Goal: Transaction & Acquisition: Purchase product/service

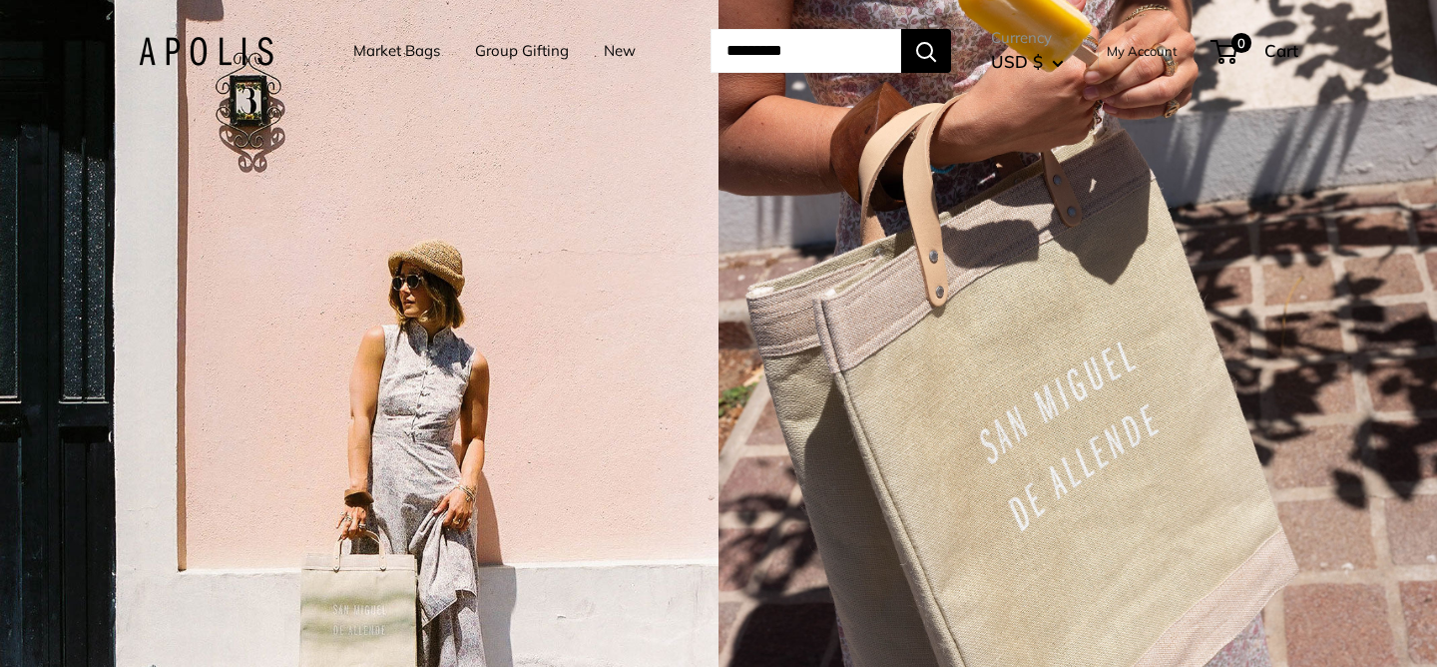
click at [396, 48] on link "Market Bags" at bounding box center [396, 51] width 87 height 28
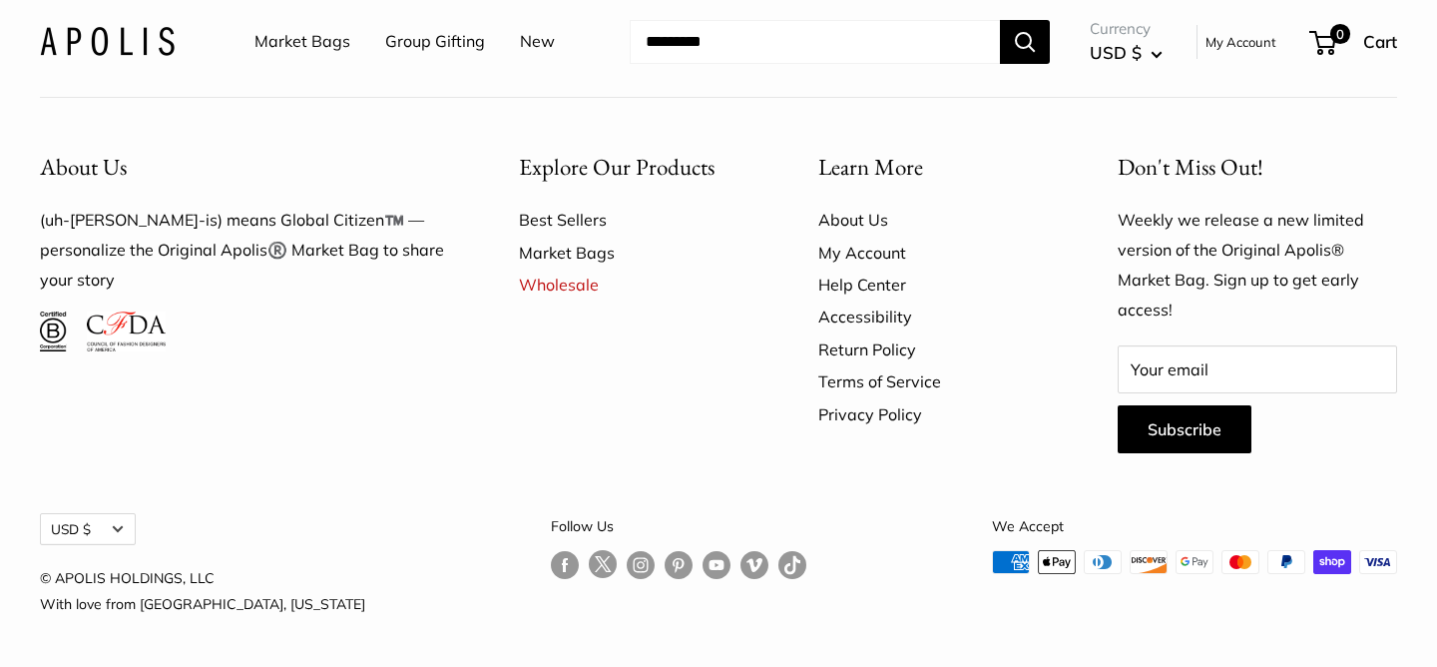
scroll to position [5738, 0]
click at [593, 236] on link "Best Sellers" at bounding box center [634, 220] width 230 height 32
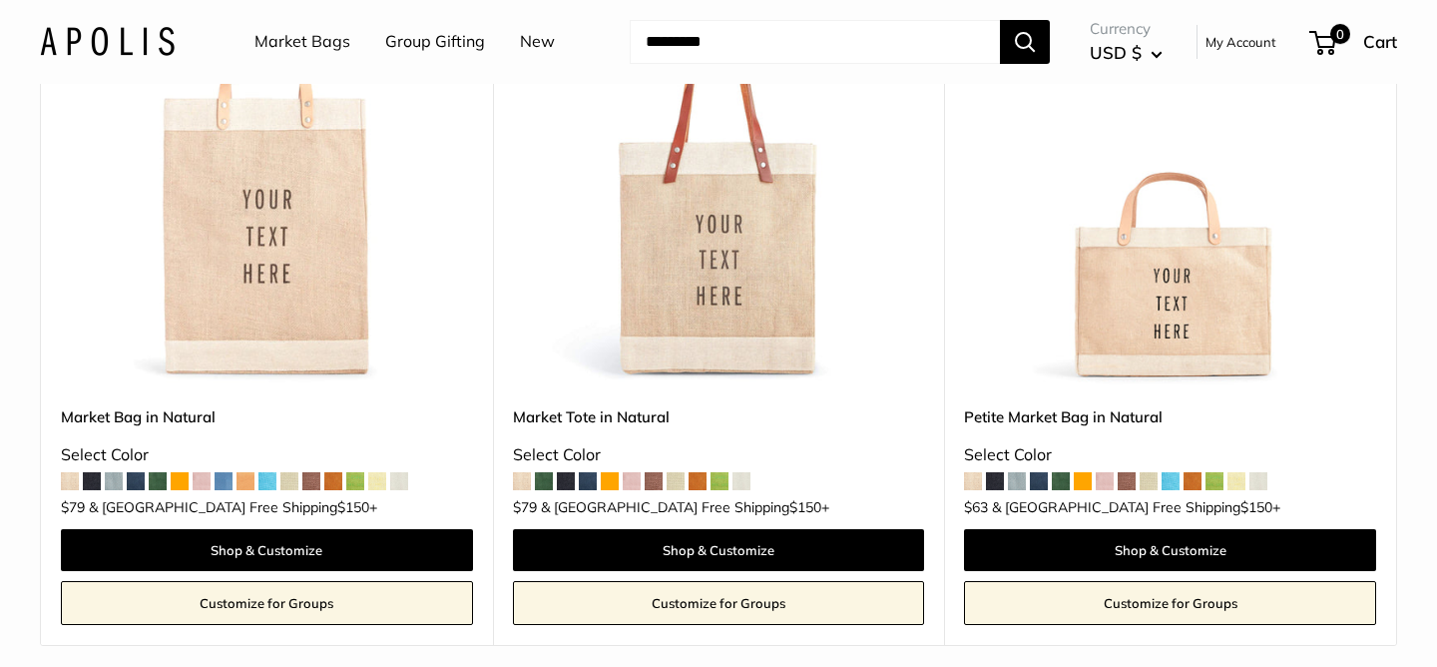
scroll to position [363, 0]
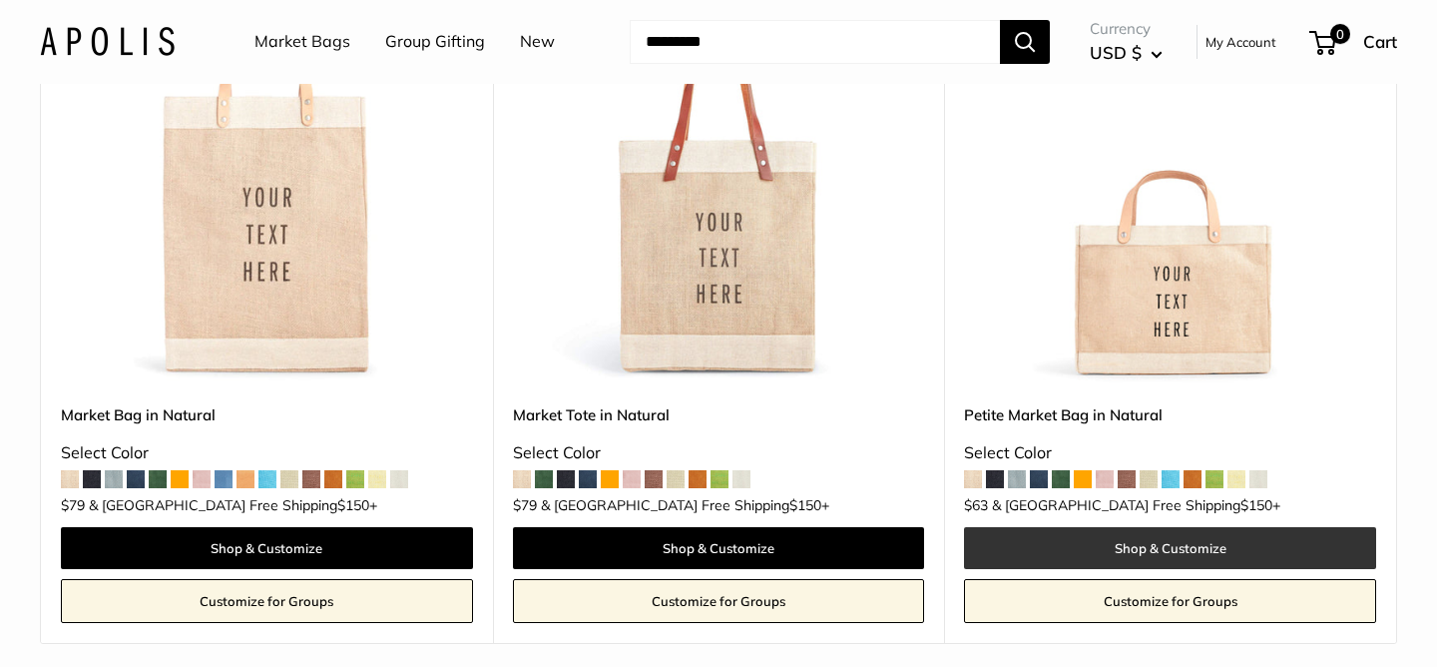
click at [1135, 553] on link "Shop & Customize" at bounding box center [1170, 548] width 412 height 42
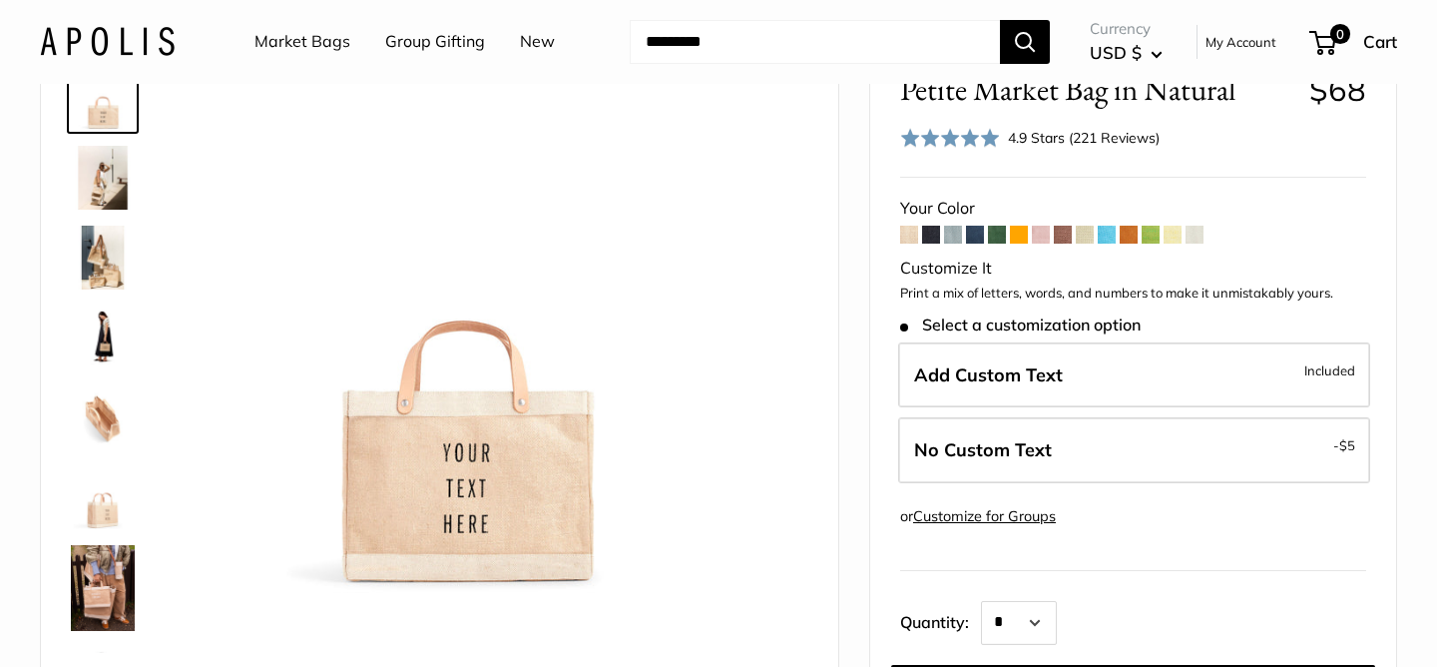
scroll to position [104, 0]
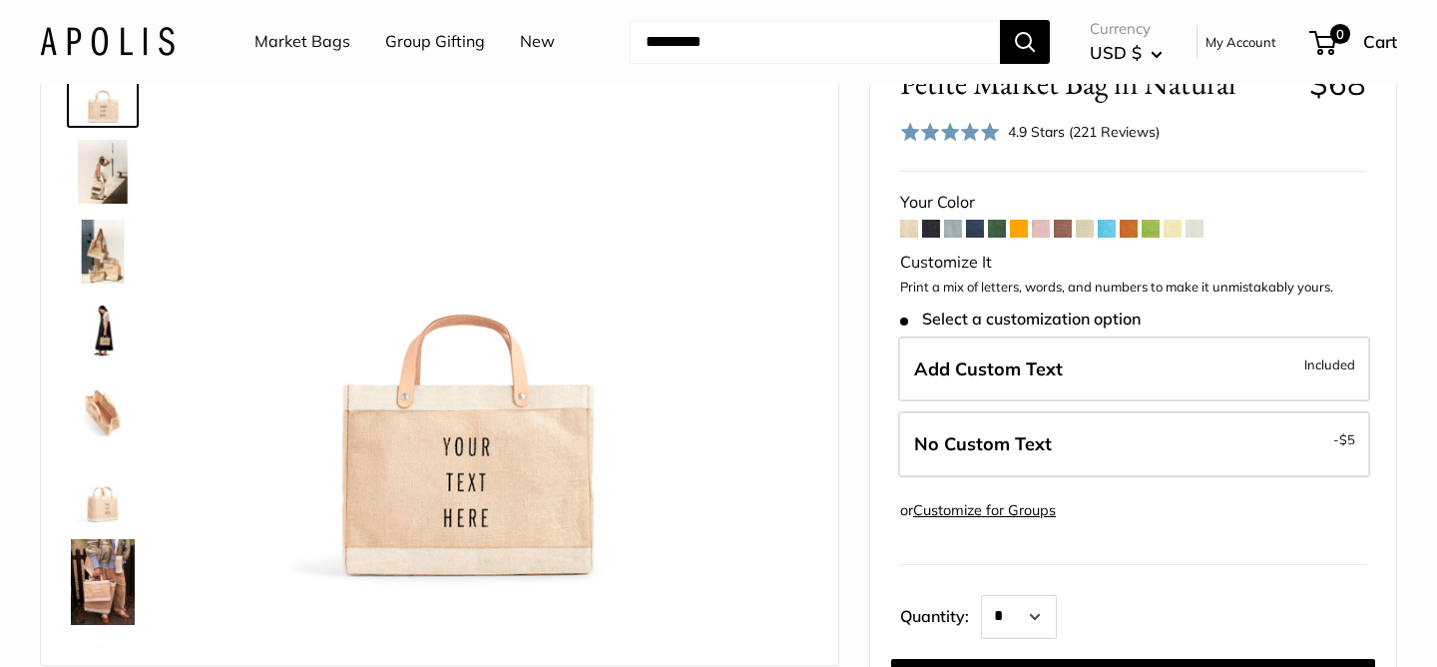
click at [908, 233] on span at bounding box center [909, 229] width 18 height 18
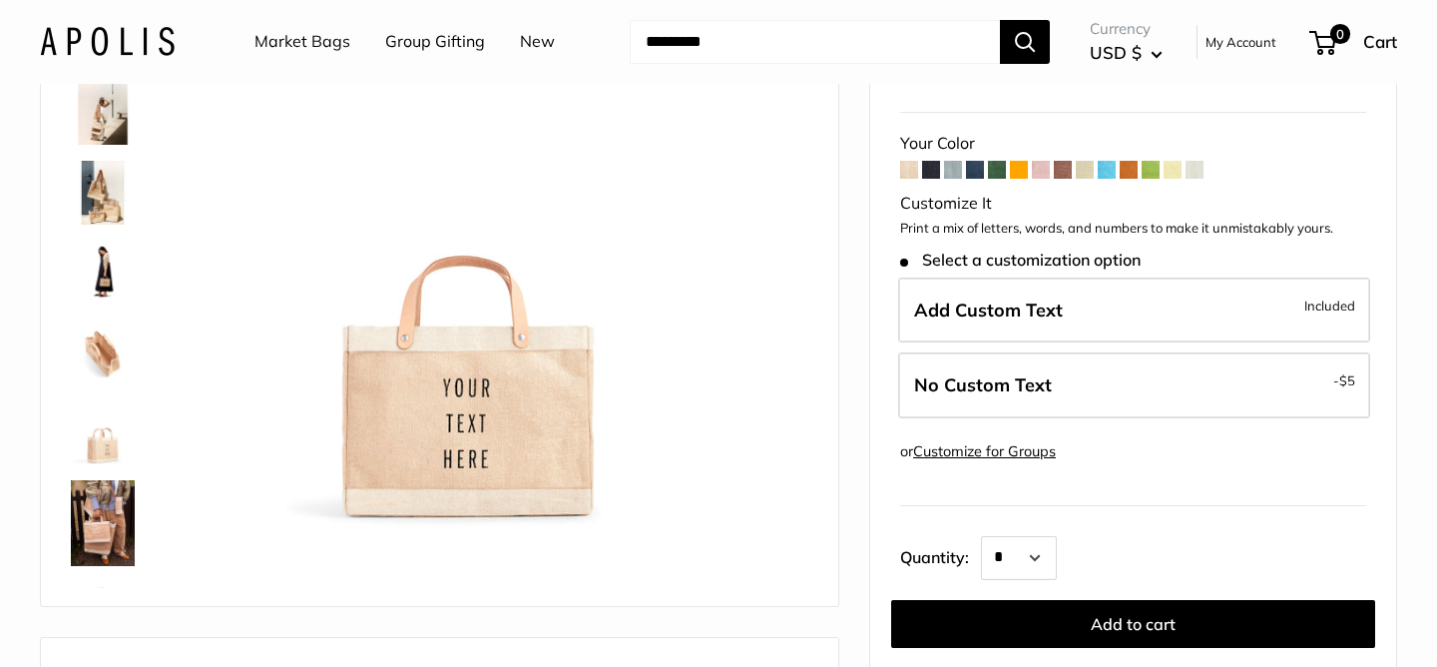
click at [930, 176] on span at bounding box center [931, 170] width 18 height 18
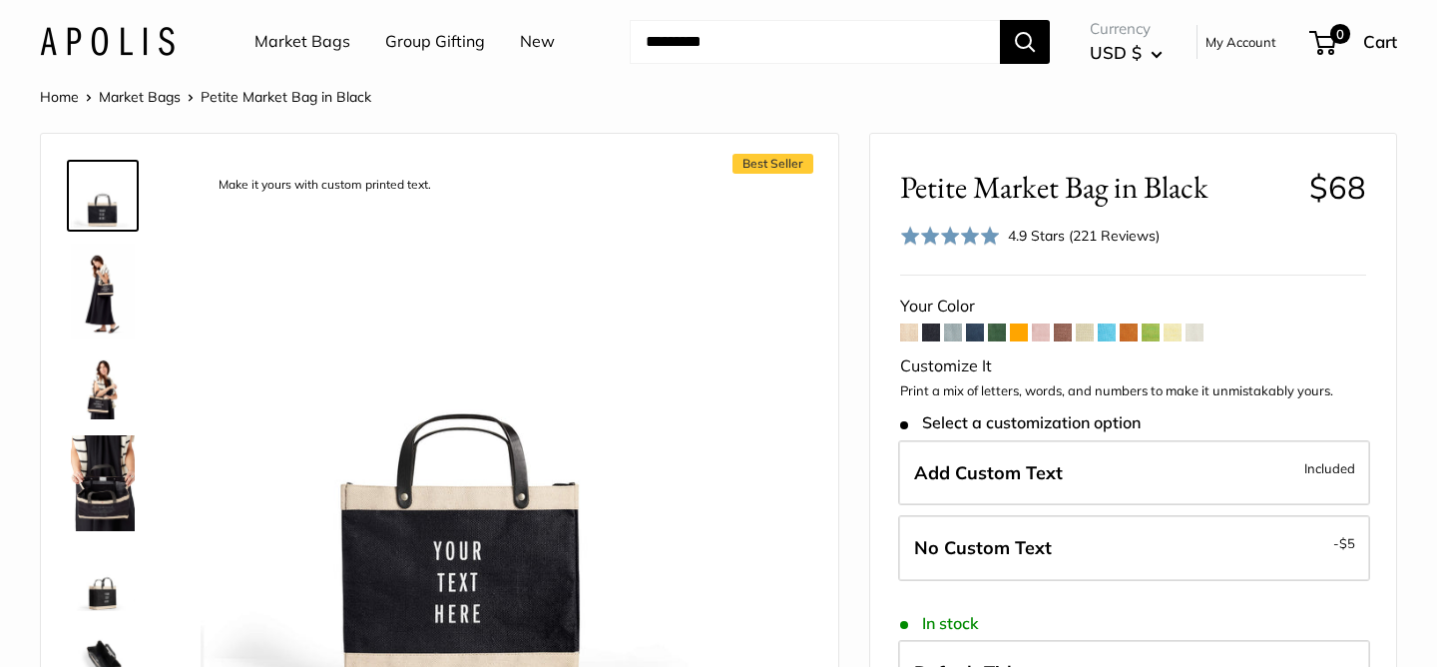
click at [1194, 327] on span at bounding box center [1195, 332] width 18 height 18
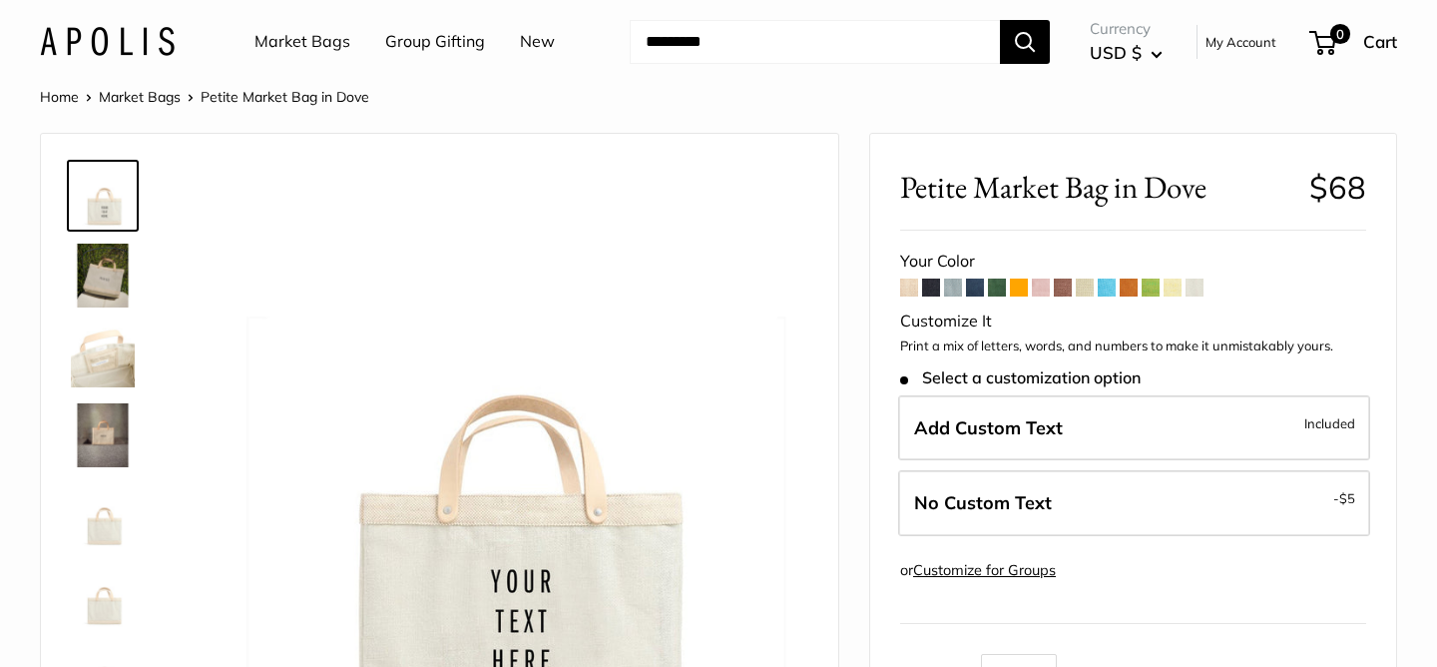
click at [1177, 296] on form "Your Color -" at bounding box center [1133, 538] width 466 height 582
click at [1176, 286] on span at bounding box center [1173, 287] width 18 height 18
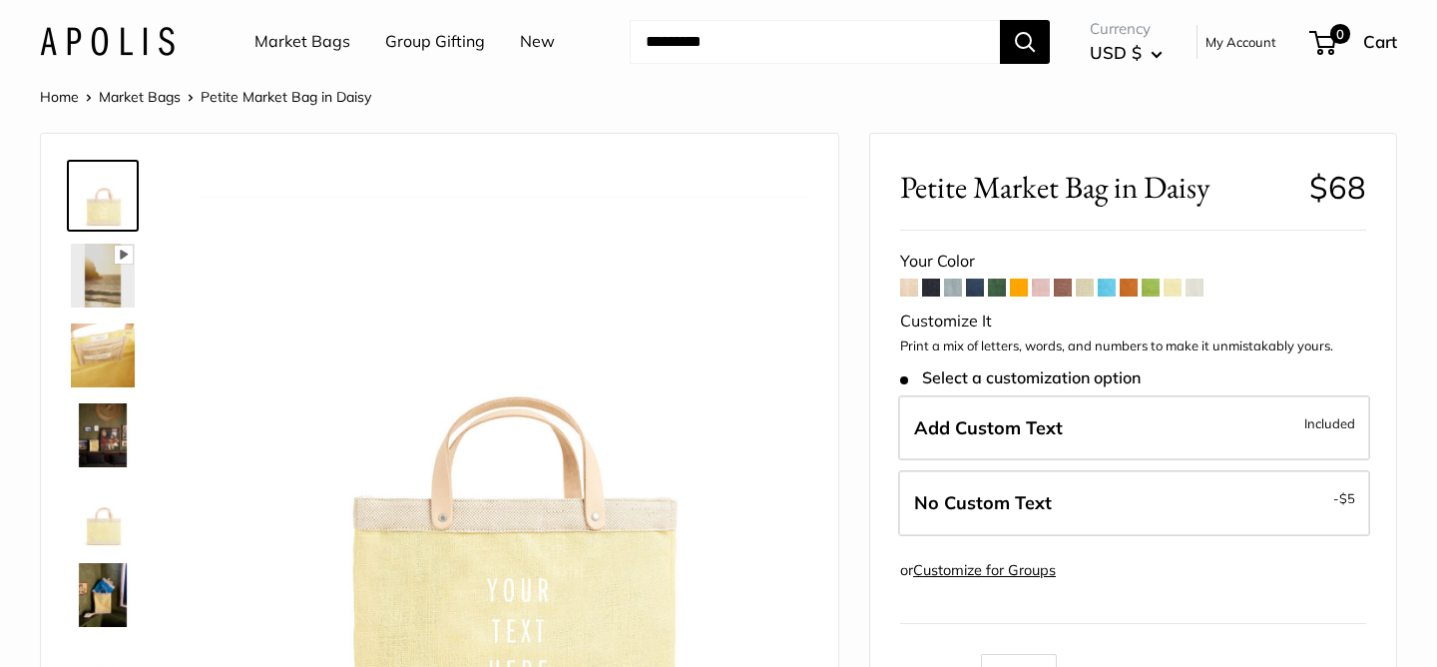
click at [1038, 291] on span at bounding box center [1041, 287] width 18 height 18
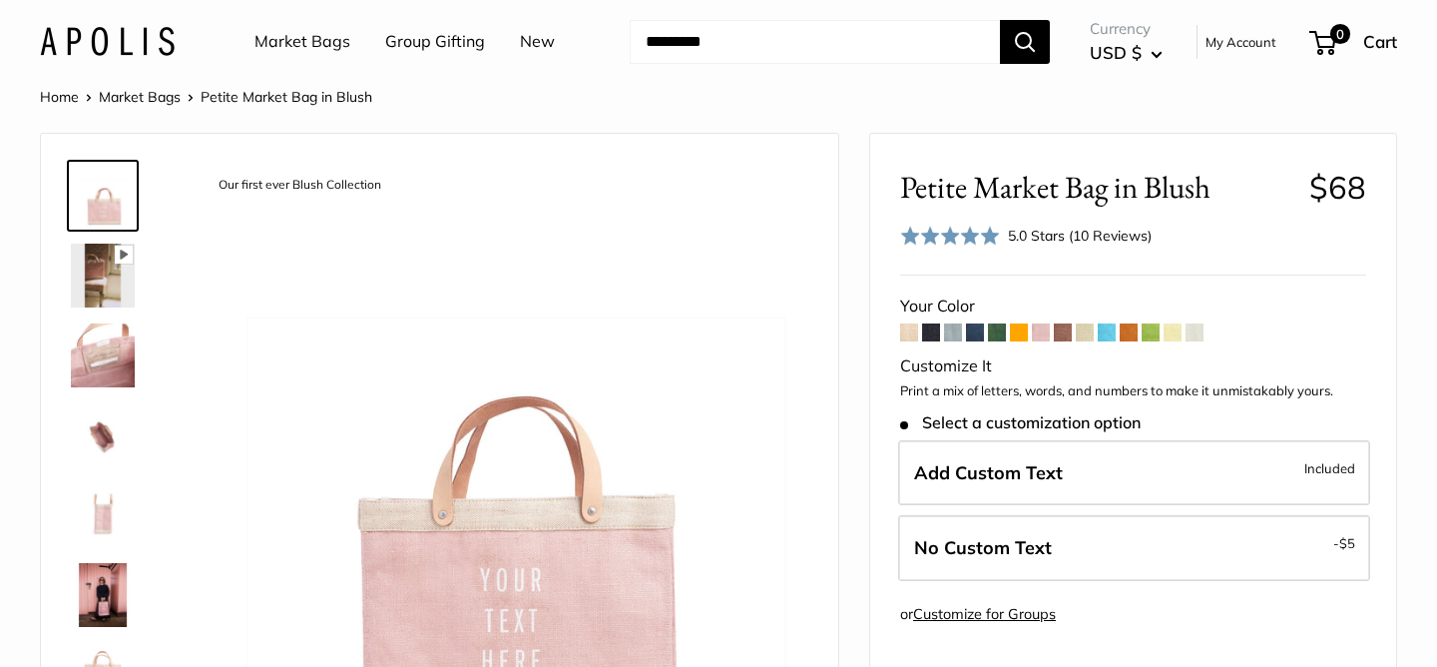
click at [1088, 329] on span at bounding box center [1085, 332] width 18 height 18
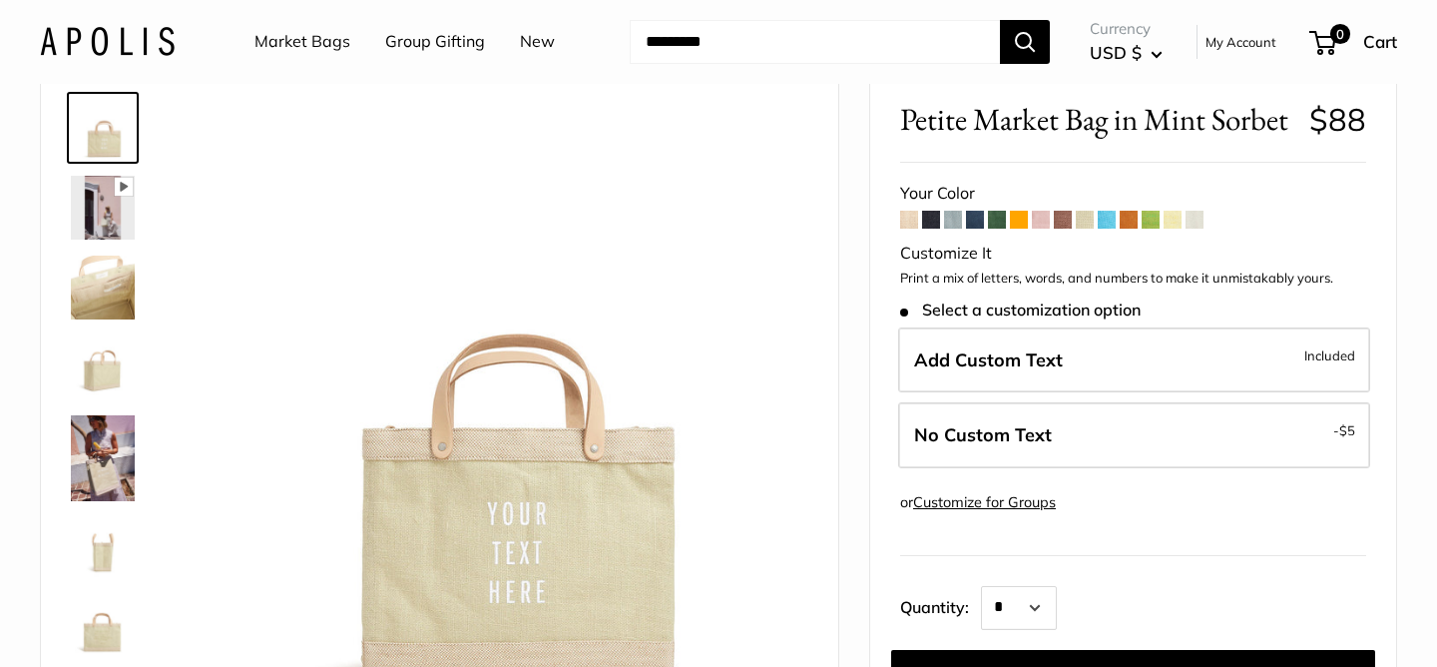
scroll to position [81, 0]
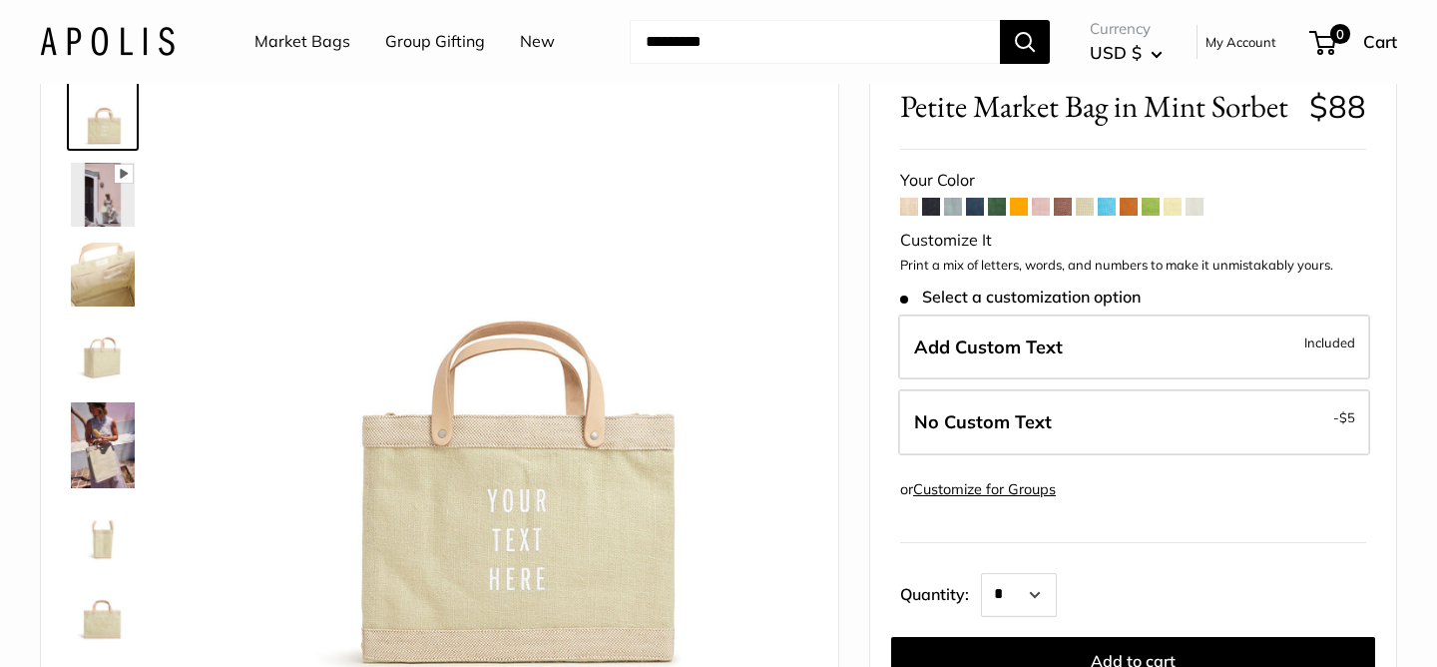
click at [910, 213] on span at bounding box center [909, 207] width 18 height 18
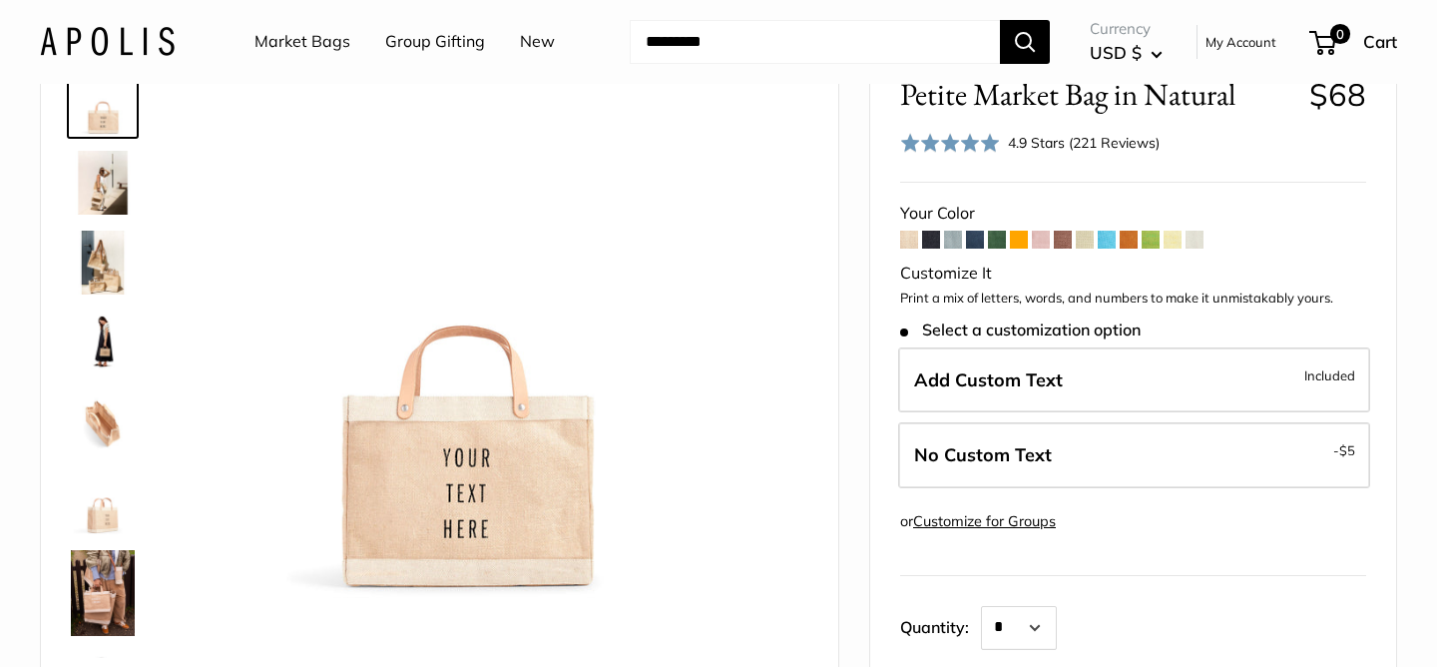
scroll to position [86, 0]
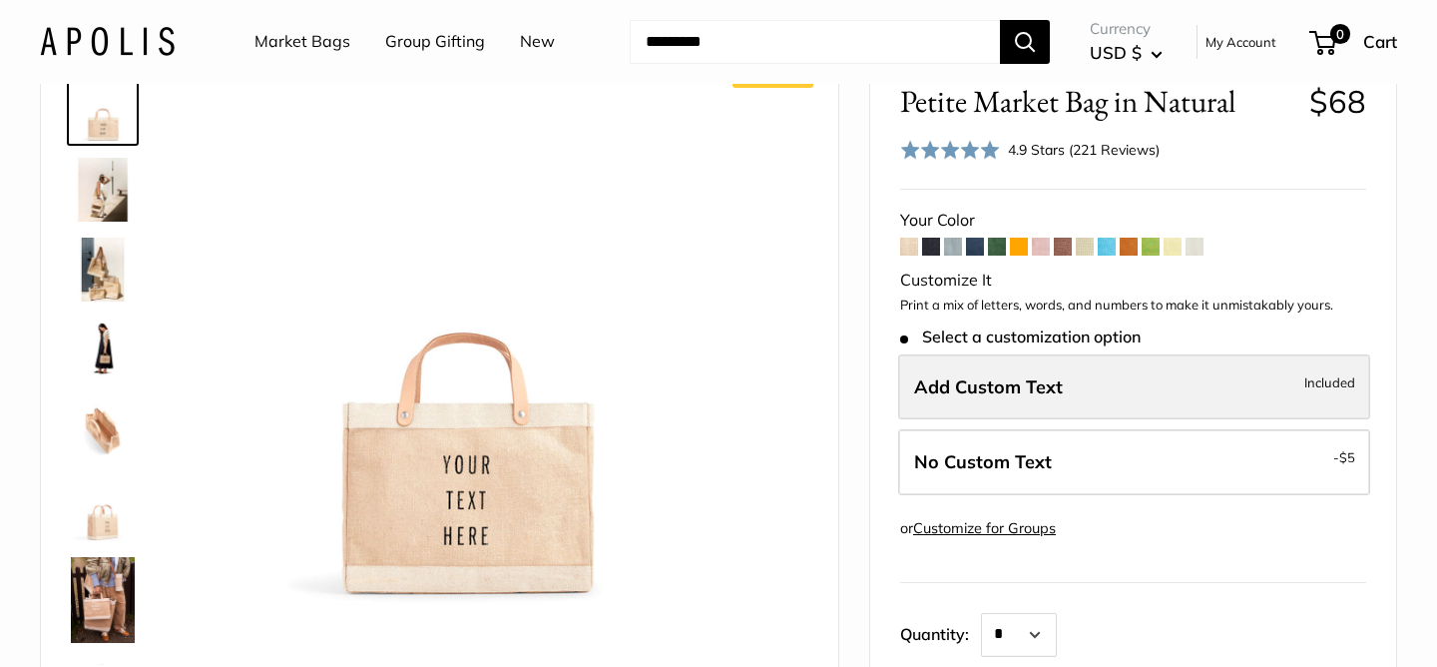
click at [997, 394] on span "Add Custom Text" at bounding box center [988, 386] width 149 height 23
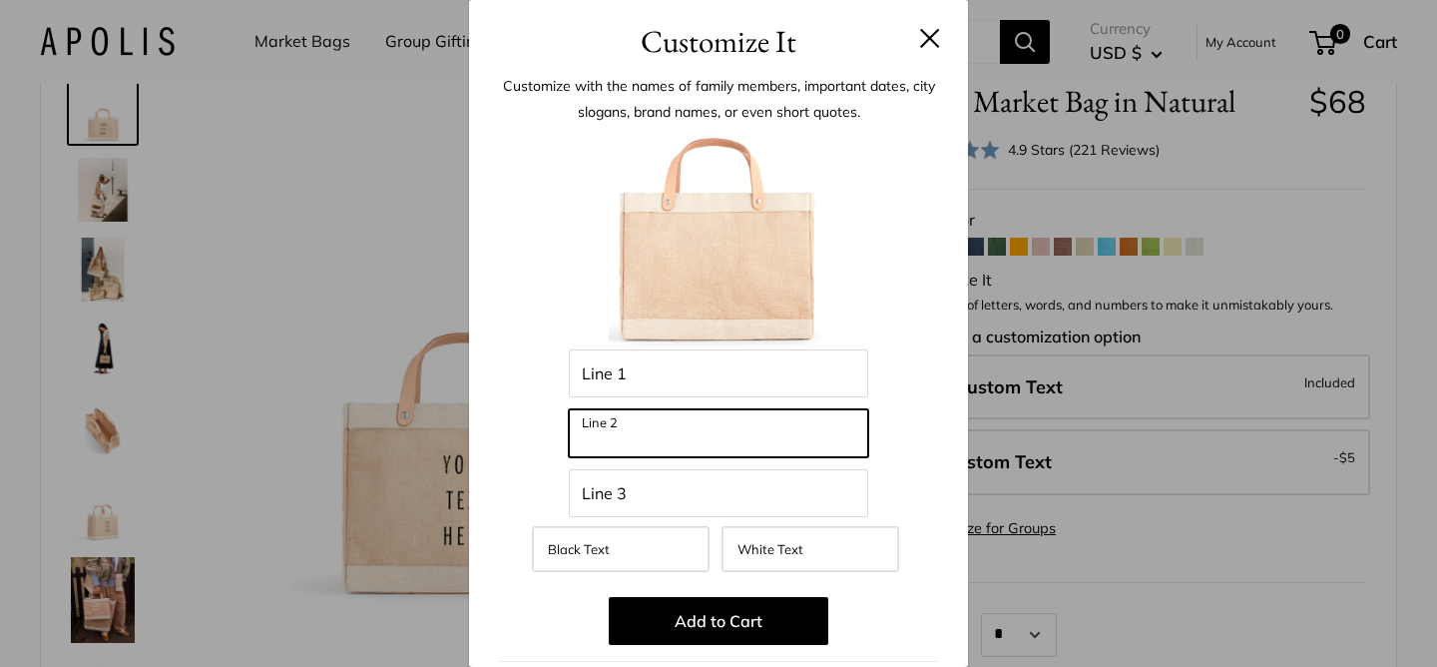
click at [729, 427] on input "Line 2" at bounding box center [718, 433] width 299 height 48
type input "****"
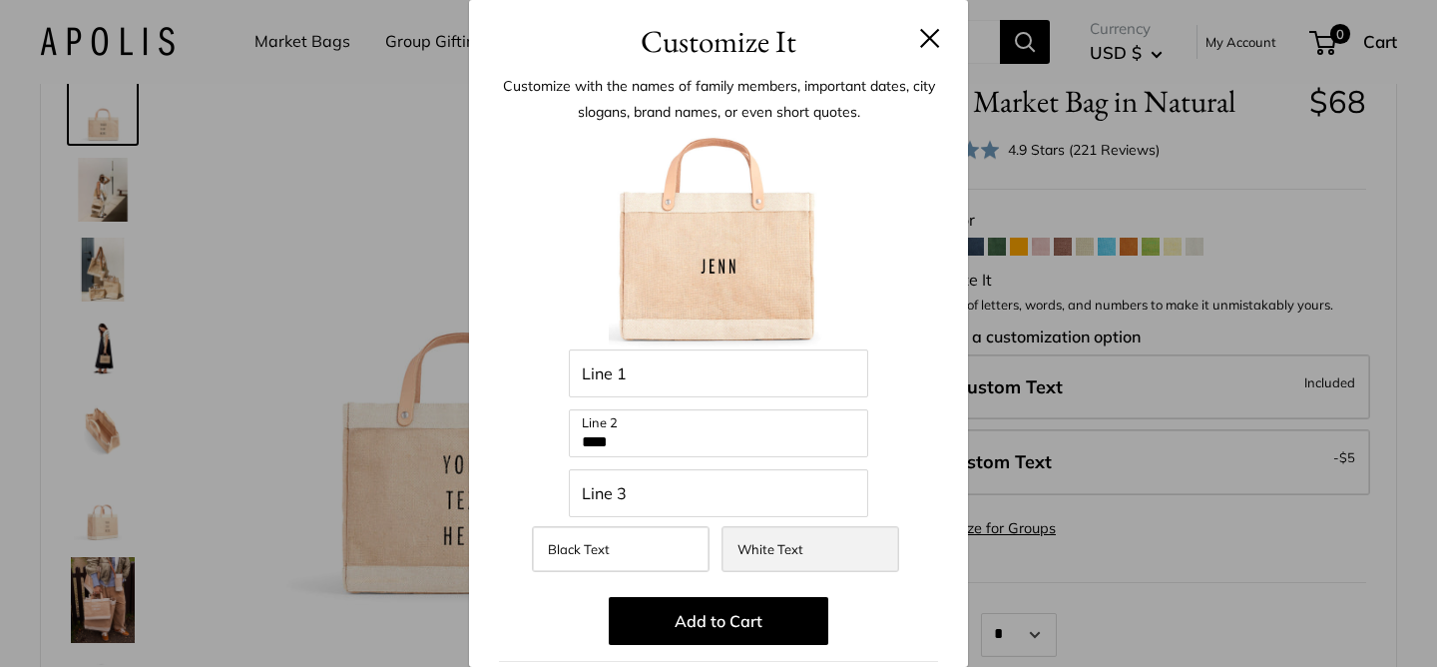
click at [786, 557] on label "White Text" at bounding box center [811, 549] width 178 height 46
click at [662, 546] on label "Black Text" at bounding box center [621, 549] width 178 height 46
click at [765, 542] on span "White Text" at bounding box center [771, 549] width 66 height 16
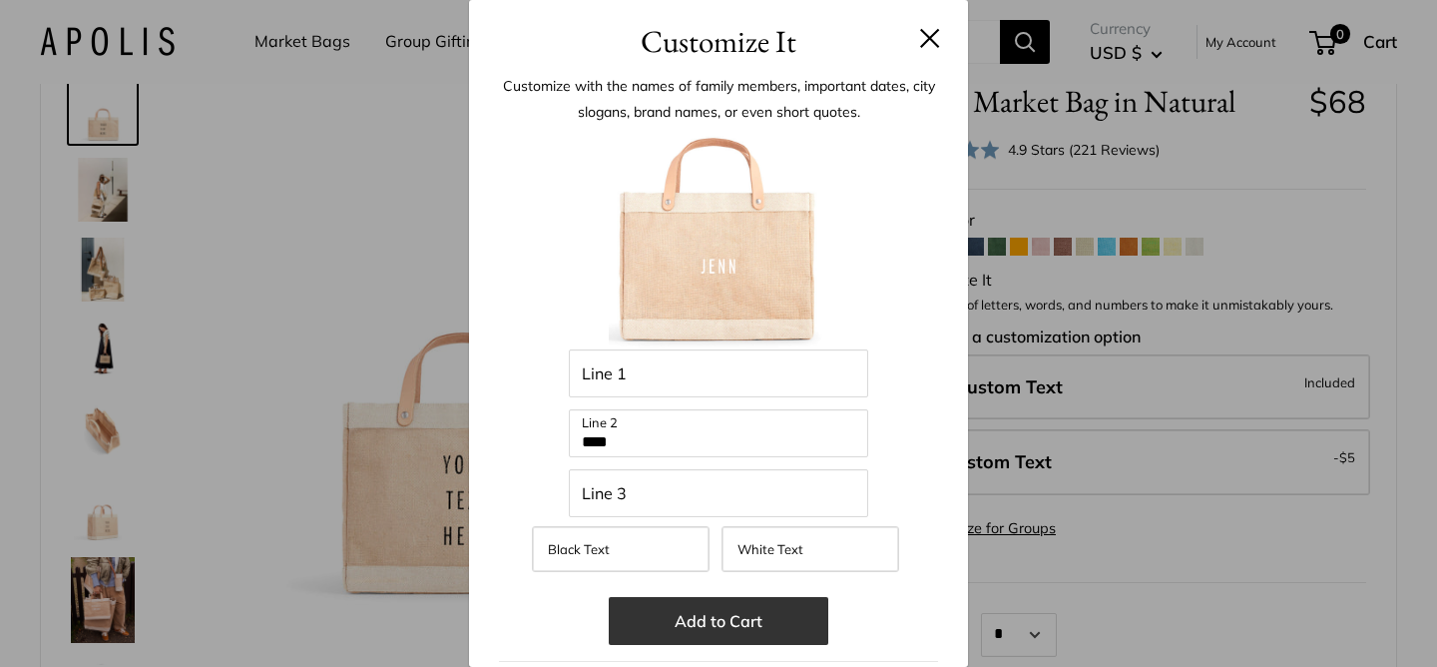
click at [719, 626] on button "Add to Cart" at bounding box center [719, 621] width 220 height 48
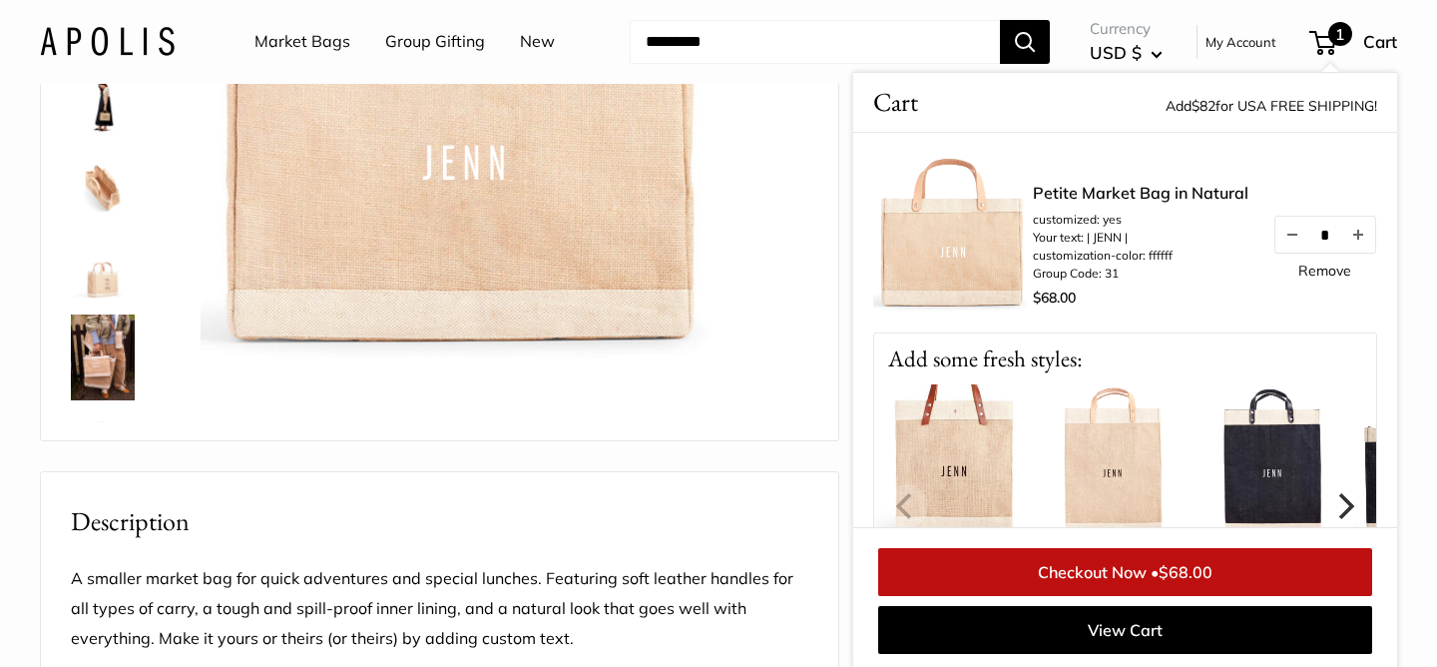
scroll to position [330, 0]
click at [1169, 569] on span "$68.00" at bounding box center [1186, 572] width 54 height 20
